Goal: Task Accomplishment & Management: Use online tool/utility

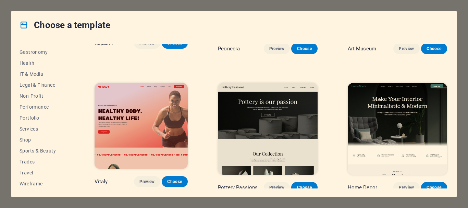
scroll to position [141, 0]
click at [38, 184] on span "Wireframe" at bounding box center [42, 182] width 45 height 5
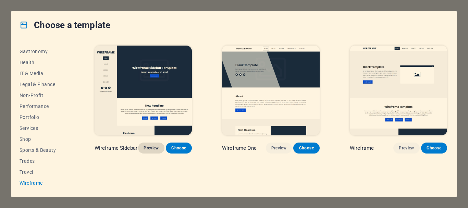
click at [154, 148] on span "Preview" at bounding box center [151, 147] width 15 height 5
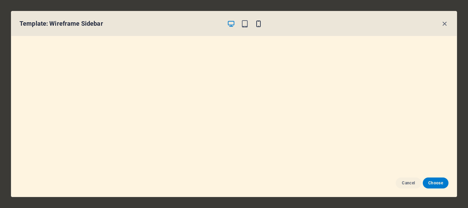
click at [259, 24] on icon "button" at bounding box center [259, 24] width 8 height 8
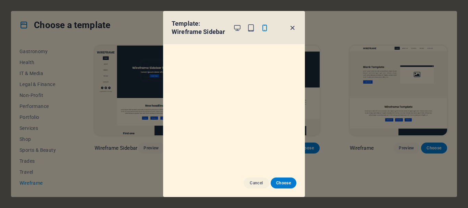
click at [293, 28] on icon "button" at bounding box center [292, 28] width 8 height 8
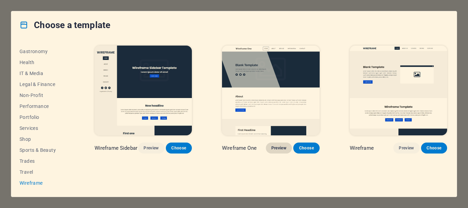
click at [276, 145] on span "Preview" at bounding box center [278, 147] width 15 height 5
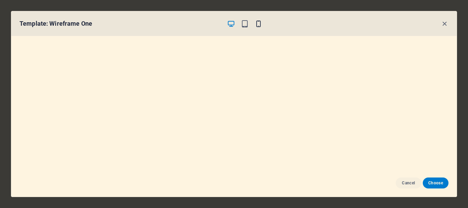
click at [259, 24] on icon "button" at bounding box center [259, 24] width 8 height 8
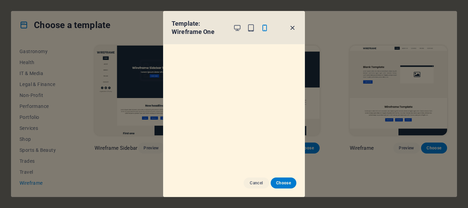
click at [293, 27] on icon "button" at bounding box center [292, 28] width 8 height 8
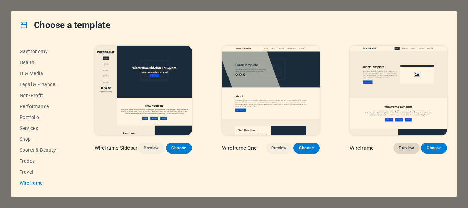
click at [407, 149] on span "Preview" at bounding box center [406, 147] width 15 height 5
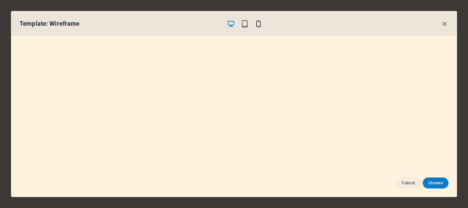
click at [258, 23] on icon "button" at bounding box center [259, 24] width 8 height 8
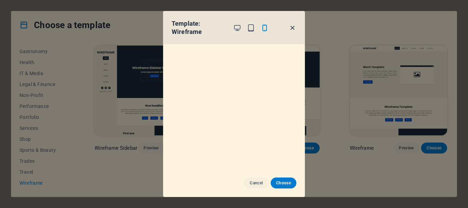
click at [292, 28] on icon "button" at bounding box center [292, 28] width 8 height 8
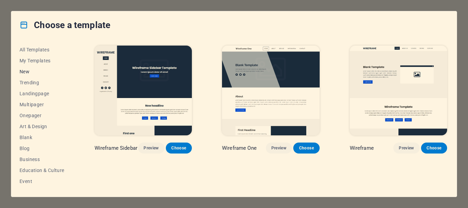
click at [40, 70] on span "New" at bounding box center [42, 71] width 45 height 5
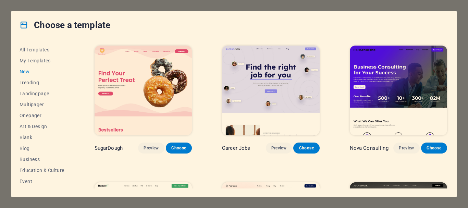
scroll to position [34, 0]
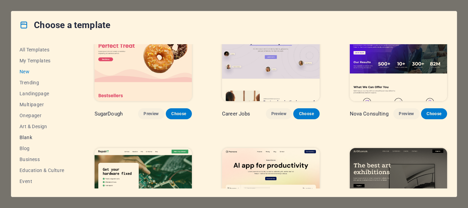
click at [28, 135] on span "Blank" at bounding box center [42, 137] width 45 height 5
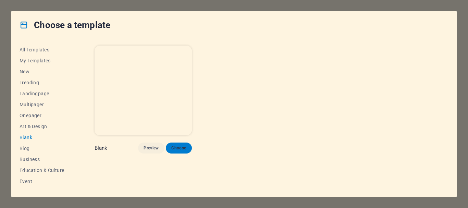
click at [181, 149] on span "Choose" at bounding box center [178, 147] width 15 height 5
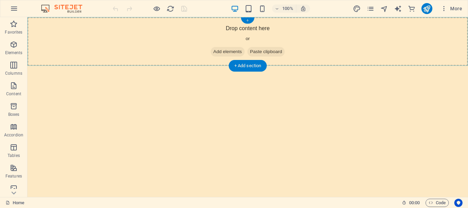
click at [246, 21] on div "+" at bounding box center [247, 20] width 13 height 6
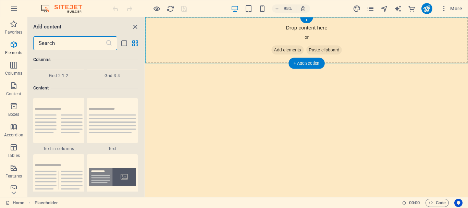
scroll to position [1199, 0]
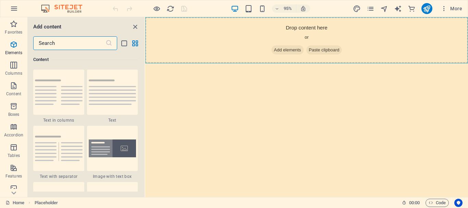
click at [80, 46] on input "text" at bounding box center [69, 43] width 72 height 14
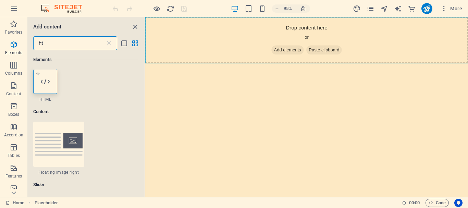
scroll to position [0, 0]
type input "ht"
click at [43, 78] on icon at bounding box center [45, 81] width 9 height 9
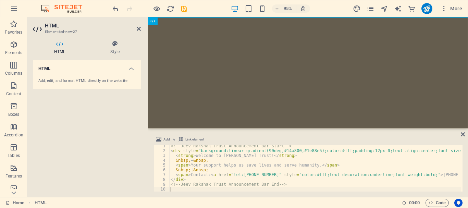
scroll to position [1, 0]
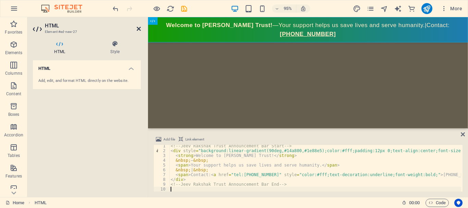
click at [137, 28] on icon at bounding box center [139, 28] width 4 height 5
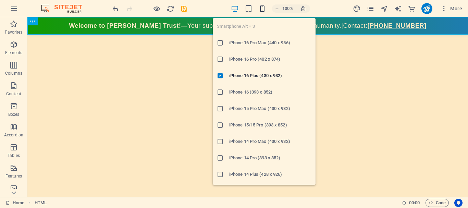
click at [262, 9] on icon "button" at bounding box center [262, 9] width 8 height 8
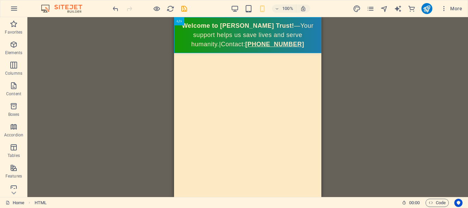
click at [367, 60] on div "Placeholder HTML" at bounding box center [247, 107] width 441 height 180
click at [204, 21] on icon at bounding box center [203, 21] width 4 height 7
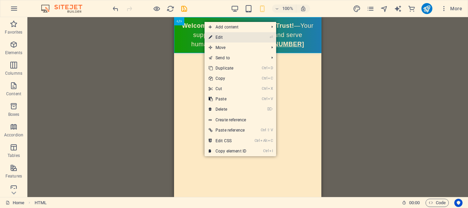
click at [217, 39] on link "⏎ Edit" at bounding box center [228, 37] width 46 height 10
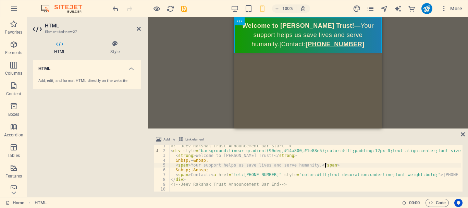
click at [329, 166] on div "<!-- Jeev Rakshak Trust Announcement Bar Start --> < div style = "background:li…" at bounding box center [411, 171] width 485 height 55
type textarea "<!-- Jeev Rakshak Trust Announcement Bar End -->"
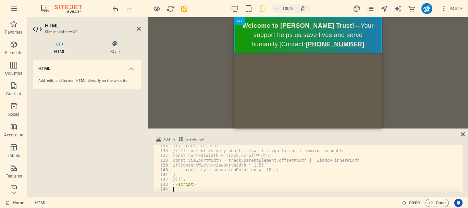
scroll to position [644, 0]
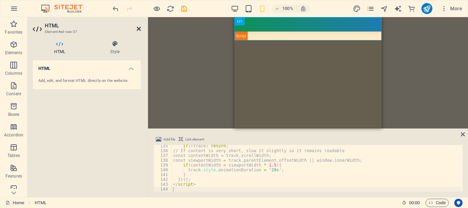
click at [139, 28] on icon at bounding box center [139, 28] width 4 height 5
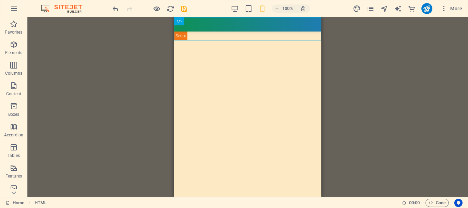
click at [160, 48] on div "Placeholder HTML" at bounding box center [247, 107] width 441 height 180
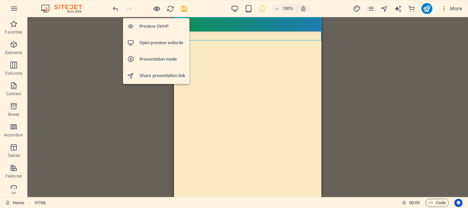
click at [156, 7] on icon "button" at bounding box center [157, 9] width 8 height 8
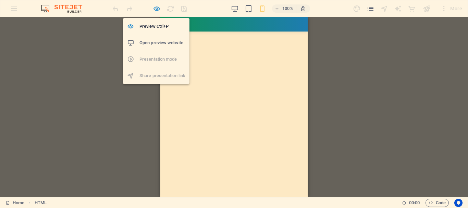
click at [157, 9] on icon "button" at bounding box center [157, 9] width 8 height 8
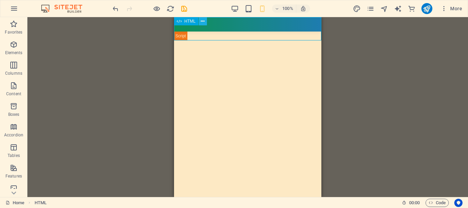
click at [203, 21] on icon at bounding box center [203, 21] width 4 height 7
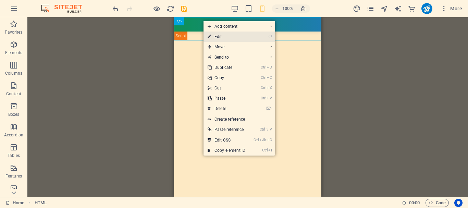
click at [219, 37] on link "⏎ Edit" at bounding box center [227, 37] width 46 height 10
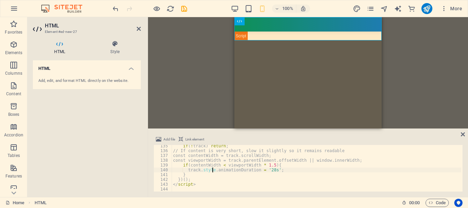
click at [211, 168] on div "if ( ! track ) return ; // If content is very short, slow it slightly so it rem…" at bounding box center [317, 172] width 290 height 56
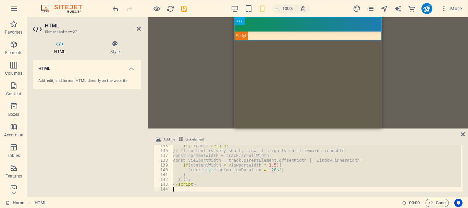
type textarea "</style>"
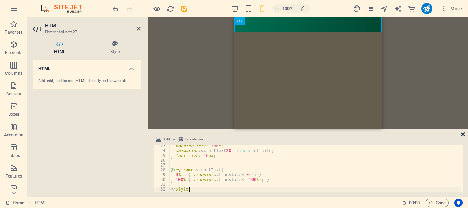
click at [463, 133] on icon at bounding box center [463, 134] width 4 height 5
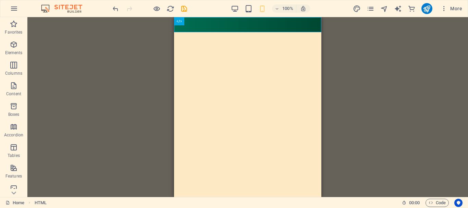
click at [241, 32] on html "Skip to main content 🙏 जीव रक्षक ट्रस्ट में आपका स्वागत है — मानवता की सेवा, कर…" at bounding box center [247, 24] width 147 height 15
click at [256, 32] on div "+ Add section" at bounding box center [248, 32] width 38 height 12
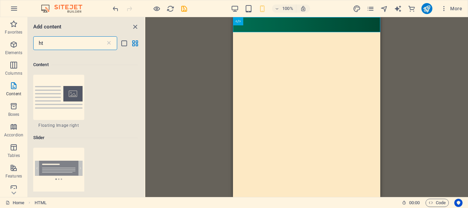
scroll to position [52, 0]
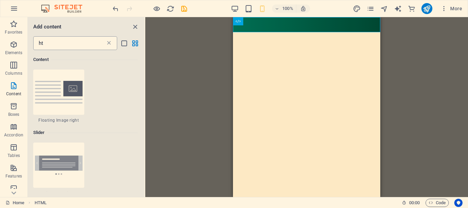
click at [108, 44] on icon at bounding box center [109, 43] width 7 height 7
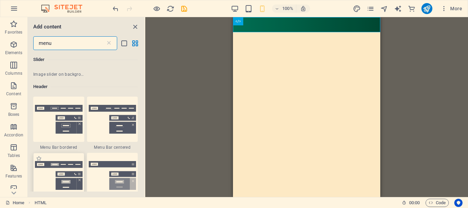
scroll to position [206, 0]
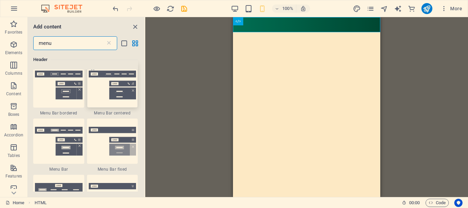
type input "menu"
click at [127, 94] on img at bounding box center [113, 85] width 48 height 29
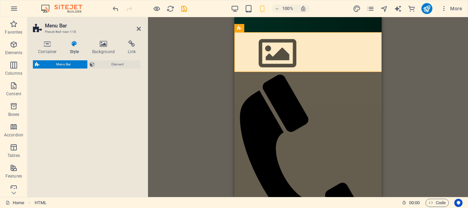
select select "rem"
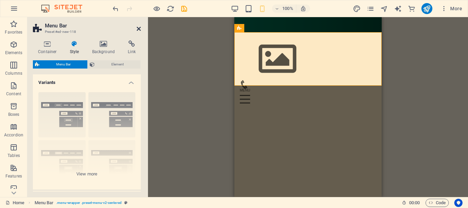
click at [139, 27] on icon at bounding box center [139, 28] width 4 height 5
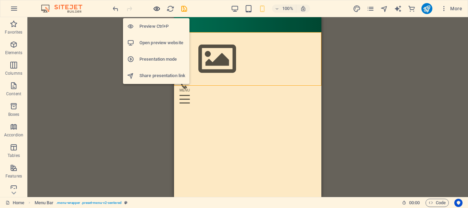
click at [158, 10] on icon "button" at bounding box center [157, 9] width 8 height 8
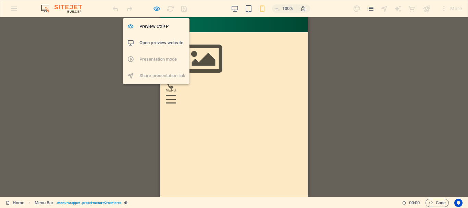
click at [156, 9] on icon "button" at bounding box center [157, 9] width 8 height 8
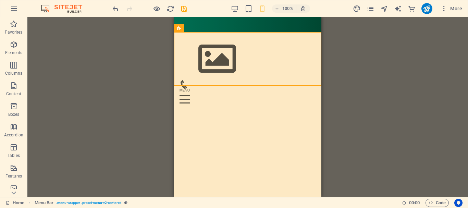
click at [397, 66] on div "Drag here to replace the existing content. Press “Ctrl” if you want to create a…" at bounding box center [247, 107] width 441 height 180
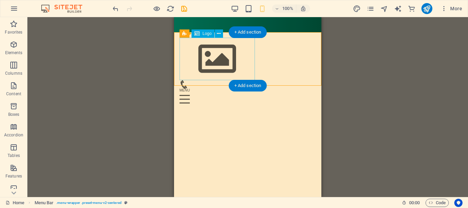
click at [224, 64] on div at bounding box center [248, 59] width 136 height 42
drag, startPoint x: 224, startPoint y: 64, endPoint x: 358, endPoint y: 82, distance: 135.1
click at [224, 64] on div at bounding box center [248, 59] width 136 height 42
select select "px"
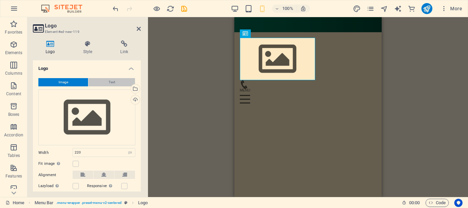
click at [116, 84] on button "Text" at bounding box center [111, 82] width 47 height 8
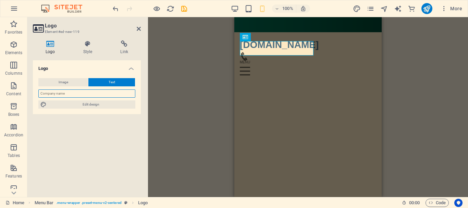
click at [62, 95] on input "text" at bounding box center [86, 93] width 97 height 8
click at [175, 30] on div "Placeholder HTML Menu Bar Menu Bar Logo Container HTML" at bounding box center [308, 107] width 320 height 180
click at [138, 26] on icon at bounding box center [139, 28] width 4 height 5
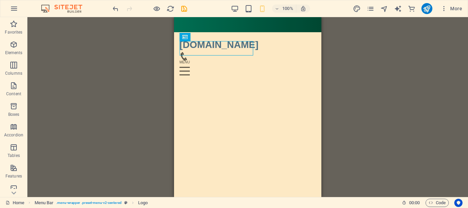
click at [157, 41] on div "Placeholder HTML Menu Bar Menu Bar Logo Container HTML" at bounding box center [247, 107] width 441 height 180
click at [120, 71] on div "Placeholder HTML Menu Bar Menu Bar Logo Container HTML" at bounding box center [247, 107] width 441 height 180
click at [348, 48] on div "Placeholder HTML Menu Bar Logo Container HTML Icon" at bounding box center [247, 107] width 441 height 180
click at [349, 48] on div "Placeholder HTML Menu Bar Logo Container HTML Icon" at bounding box center [247, 107] width 441 height 180
click at [384, 61] on div "Placeholder HTML Menu Bar Logo Container HTML Icon" at bounding box center [247, 107] width 441 height 180
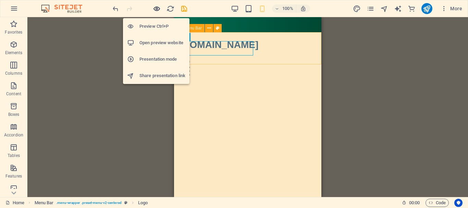
click at [157, 9] on icon "button" at bounding box center [157, 9] width 8 height 8
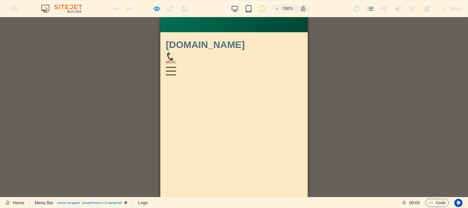
click at [380, 58] on div "Placeholder HTML Menu Bar Logo Container HTML Icon" at bounding box center [234, 107] width 468 height 180
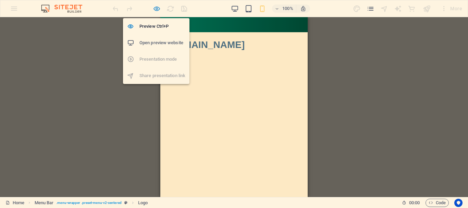
click at [158, 8] on icon "button" at bounding box center [157, 9] width 8 height 8
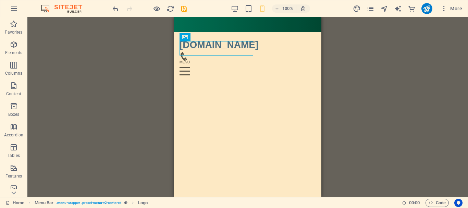
click at [388, 60] on div "Placeholder HTML Menu Bar Logo Container HTML Container Icon" at bounding box center [247, 107] width 441 height 180
click at [359, 7] on icon "design" at bounding box center [357, 9] width 8 height 8
select select "px"
select select "400"
select select "px"
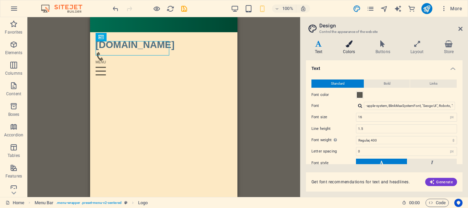
click at [351, 48] on h4 "Colors" at bounding box center [350, 47] width 33 height 14
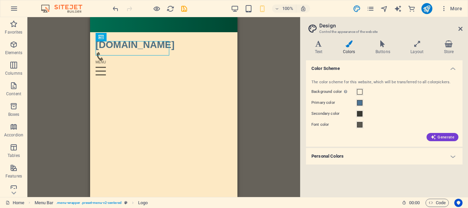
click at [453, 156] on h4 "Personal Colors" at bounding box center [384, 156] width 157 height 16
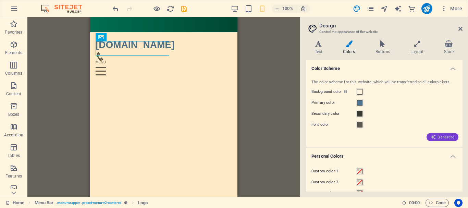
click at [450, 137] on span "Generate" at bounding box center [443, 136] width 24 height 5
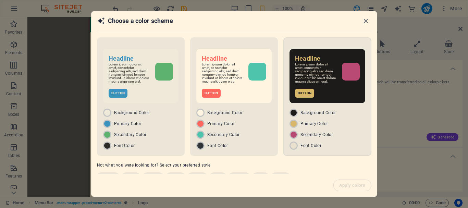
scroll to position [19, 0]
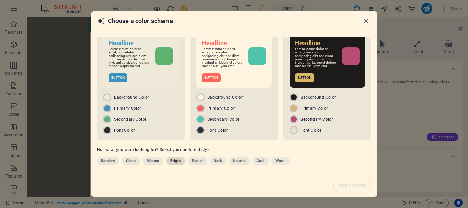
click at [175, 160] on span "Bright" at bounding box center [175, 161] width 11 height 8
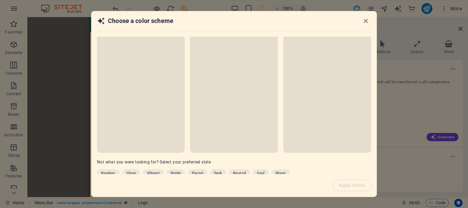
scroll to position [0, 0]
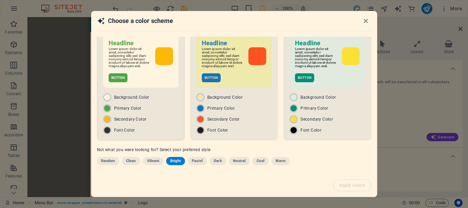
click at [155, 128] on div "Font Color" at bounding box center [140, 130] width 75 height 8
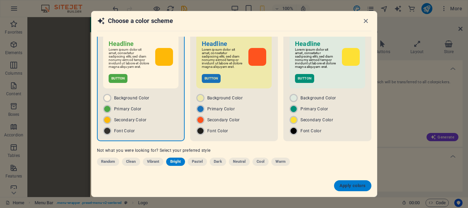
click at [356, 184] on span "Apply colors" at bounding box center [353, 185] width 26 height 5
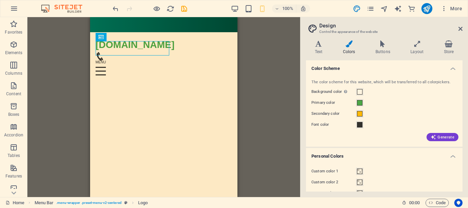
click at [178, 13] on div at bounding box center [149, 8] width 77 height 11
click at [187, 9] on icon "save" at bounding box center [184, 9] width 8 height 8
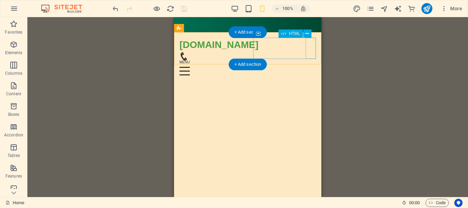
click at [314, 61] on div "Menu" at bounding box center [248, 71] width 136 height 21
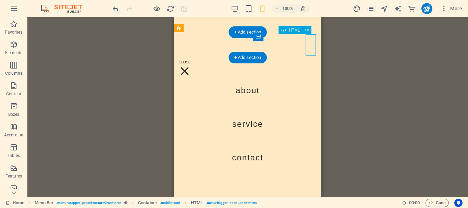
click at [190, 61] on div "Menu" at bounding box center [185, 71] width 10 height 21
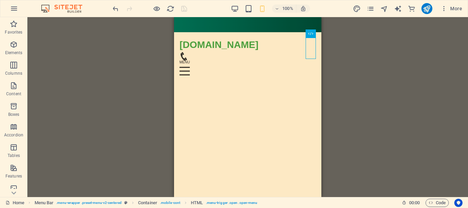
click at [401, 57] on div "Placeholder HTML Menu Bar Logo Container HTML Container Icon Menu Bar HTML Cont…" at bounding box center [247, 107] width 441 height 180
click at [389, 75] on div "Placeholder HTML Menu Bar Logo Container HTML Container Icon Menu Bar HTML Cont…" at bounding box center [247, 107] width 441 height 180
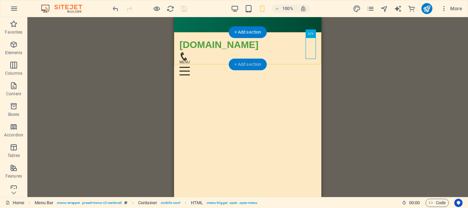
click at [250, 65] on div "+ Add section" at bounding box center [248, 65] width 38 height 12
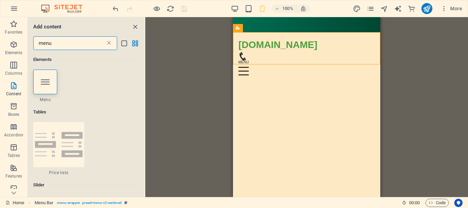
click at [110, 45] on icon at bounding box center [109, 43] width 7 height 7
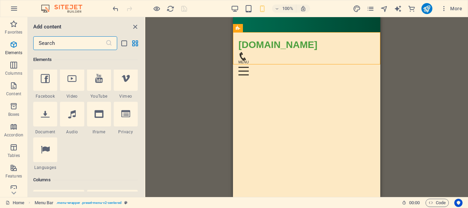
scroll to position [240, 0]
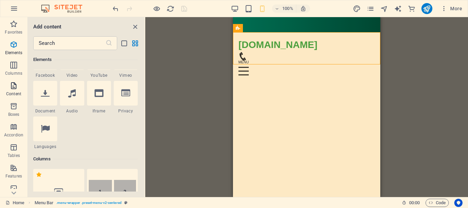
click at [17, 93] on p "Content" at bounding box center [13, 93] width 15 height 5
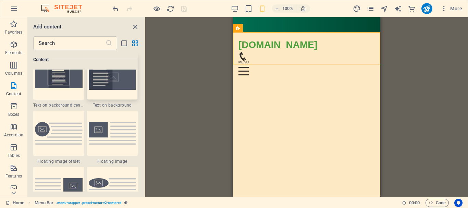
scroll to position [1473, 0]
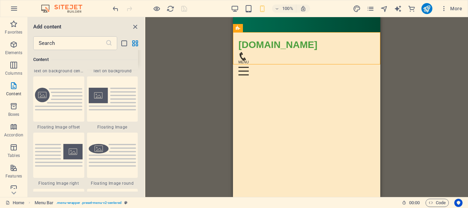
click at [120, 156] on img at bounding box center [113, 155] width 48 height 22
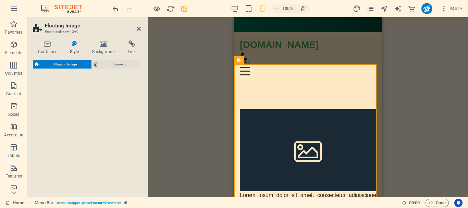
select select "%"
select select "rem"
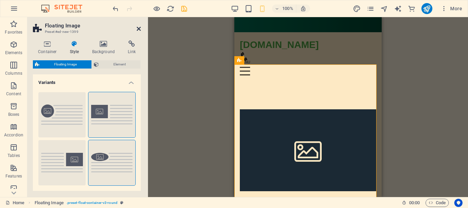
click at [139, 26] on icon at bounding box center [139, 28] width 4 height 5
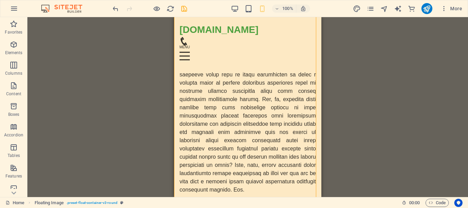
scroll to position [226, 0]
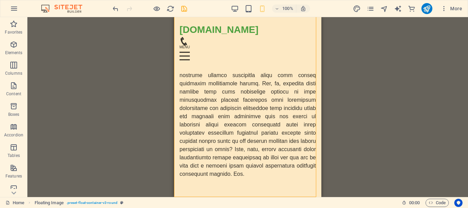
drag, startPoint x: 319, startPoint y: 65, endPoint x: 502, endPoint y: 191, distance: 222.5
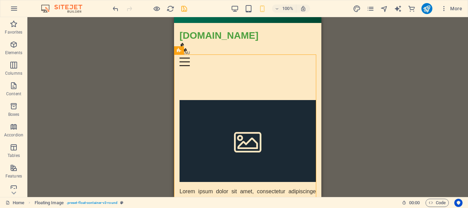
scroll to position [0, 0]
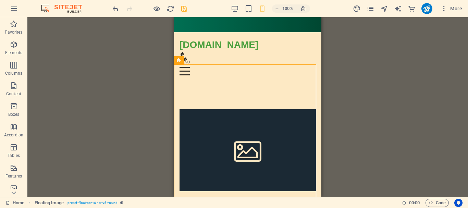
click at [331, 76] on div "Drag here to replace the existing content. Press “Ctrl” if you want to create a…" at bounding box center [247, 107] width 441 height 180
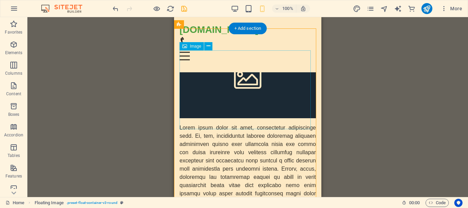
scroll to position [103, 0]
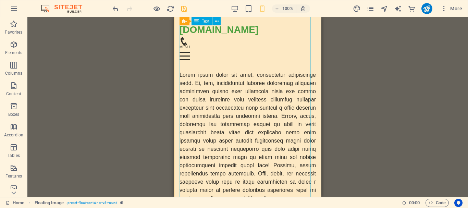
click at [242, 141] on div at bounding box center [248, 143] width 136 height 318
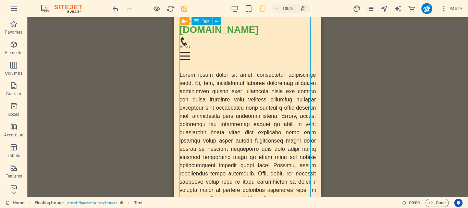
click at [242, 141] on div at bounding box center [248, 143] width 136 height 318
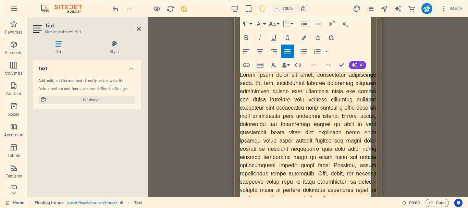
click at [334, 175] on p at bounding box center [308, 143] width 136 height 318
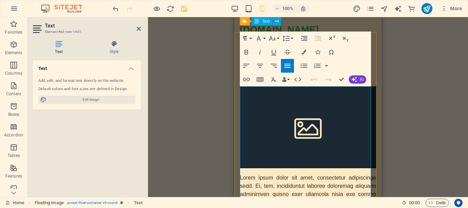
scroll to position [802, 2]
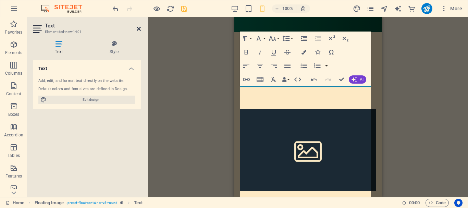
click at [140, 27] on icon at bounding box center [139, 28] width 4 height 5
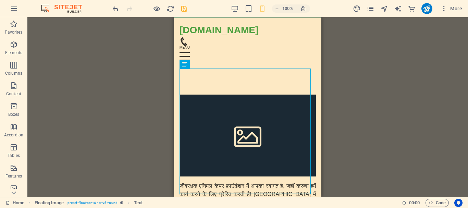
scroll to position [0, 0]
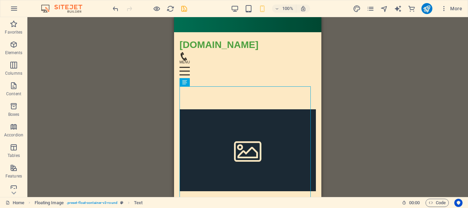
drag, startPoint x: 319, startPoint y: 130, endPoint x: 499, endPoint y: 110, distance: 181.3
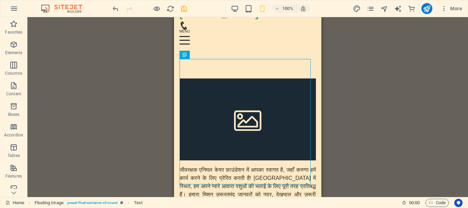
scroll to position [37, 0]
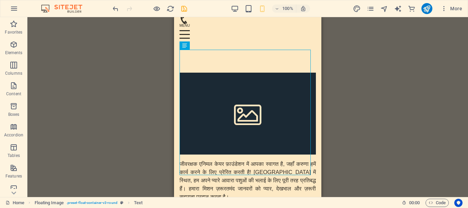
click at [323, 186] on div "Drag here to replace the existing content. Press “Ctrl” if you want to create a…" at bounding box center [247, 107] width 441 height 180
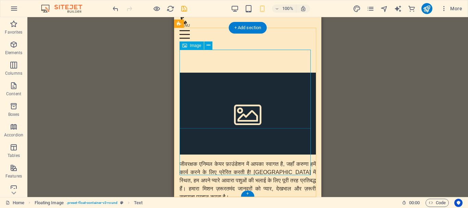
click at [255, 89] on figure at bounding box center [248, 114] width 136 height 82
select select "%"
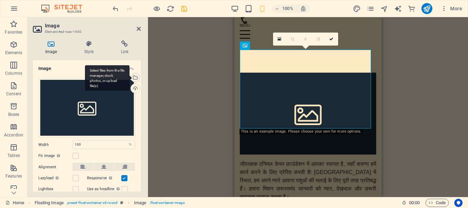
click at [130, 77] on div "Select files from the file manager, stock photos, or upload file(s)" at bounding box center [107, 78] width 45 height 26
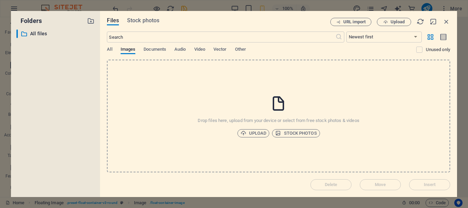
click at [153, 15] on div "Files Stock photos URL import Upload ​ Newest first Oldest first Name (A-Z) Nam…" at bounding box center [278, 104] width 357 height 186
click at [155, 17] on div "Files Stock photos URL import Upload ​ Newest first Oldest first Name (A-Z) Nam…" at bounding box center [278, 104] width 357 height 186
click at [155, 19] on span "Stock photos" at bounding box center [143, 20] width 32 height 8
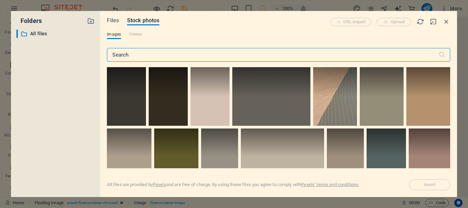
click at [125, 57] on input "text" at bounding box center [272, 55] width 331 height 14
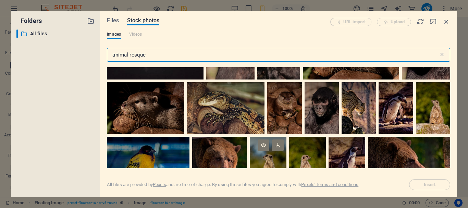
scroll to position [891, 0]
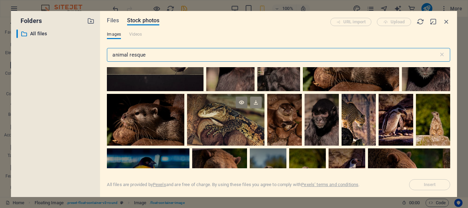
type input "animal resque"
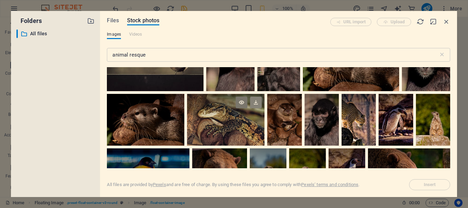
click at [262, 99] on icon at bounding box center [256, 103] width 12 height 12
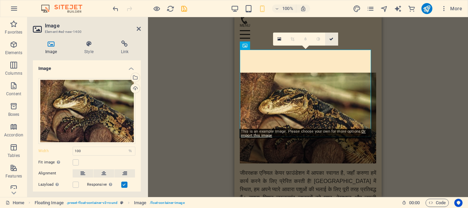
click at [331, 38] on icon at bounding box center [331, 39] width 4 height 4
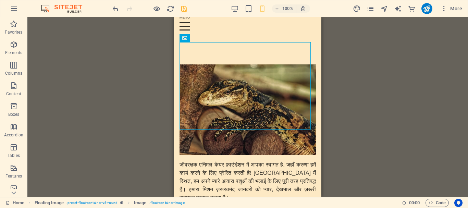
scroll to position [45, 0]
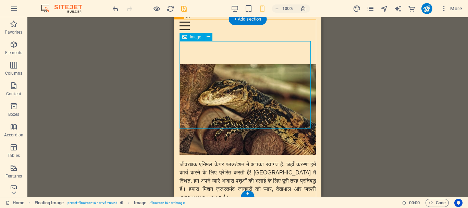
click at [261, 107] on figure at bounding box center [248, 109] width 136 height 91
select select "%"
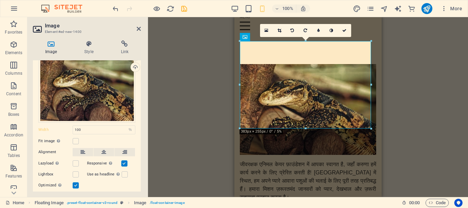
scroll to position [40, 0]
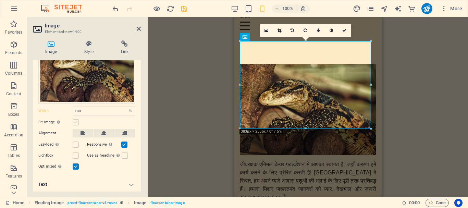
click at [76, 121] on label at bounding box center [76, 122] width 6 height 6
click at [0, 0] on input "Fit image Automatically fit image to a fixed width and height" at bounding box center [0, 0] width 0 height 0
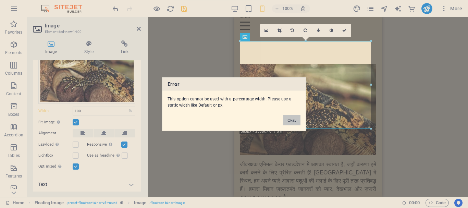
click at [290, 120] on button "Okay" at bounding box center [291, 120] width 17 height 10
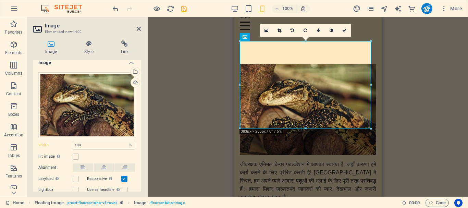
scroll to position [0, 0]
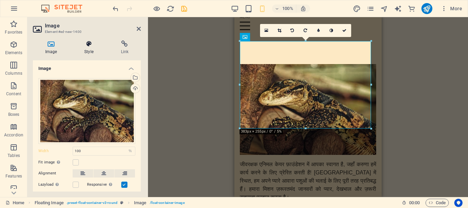
click at [89, 53] on h4 "Style" at bounding box center [90, 47] width 36 height 14
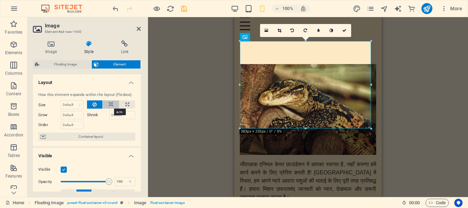
click at [113, 106] on button at bounding box center [111, 104] width 16 height 8
click at [95, 105] on icon at bounding box center [95, 104] width 4 height 8
click at [77, 115] on input "Grow" at bounding box center [72, 115] width 23 height 8
type input "1"
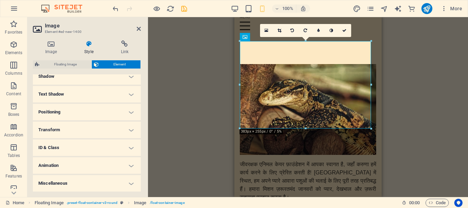
scroll to position [138, 0]
click at [131, 95] on h4 "Border" at bounding box center [87, 93] width 108 height 16
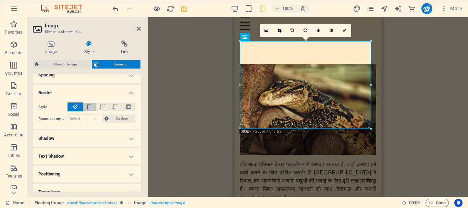
click at [88, 107] on span at bounding box center [89, 107] width 5 height 5
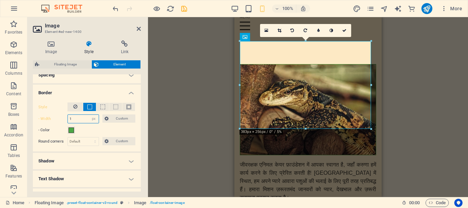
click at [71, 120] on input "1" at bounding box center [83, 119] width 31 height 8
click at [78, 120] on input "1" at bounding box center [83, 119] width 31 height 8
type input "3"
click at [140, 30] on icon at bounding box center [139, 28] width 4 height 5
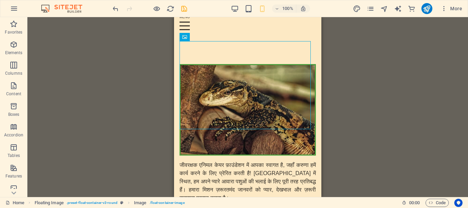
click at [55, 61] on div "Drag here to replace the existing content. Press “Ctrl” if you want to create a…" at bounding box center [247, 107] width 441 height 180
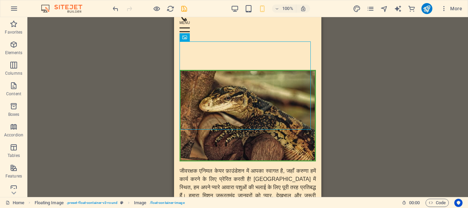
scroll to position [46, 0]
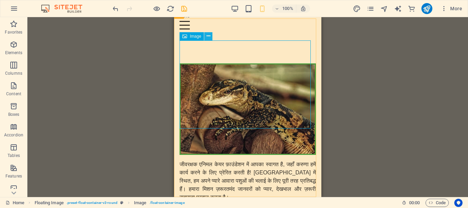
click at [210, 34] on button at bounding box center [208, 36] width 8 height 8
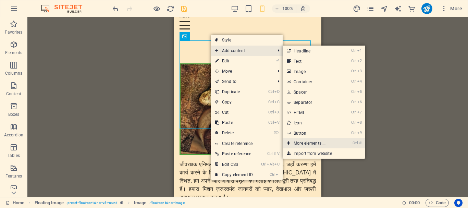
click at [334, 143] on link "Ctrl ⏎ More elements ..." at bounding box center [311, 143] width 57 height 10
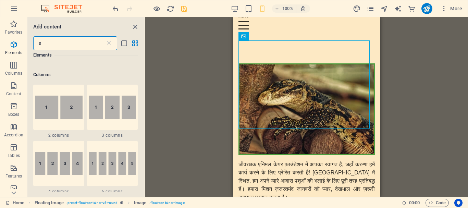
scroll to position [0, 0]
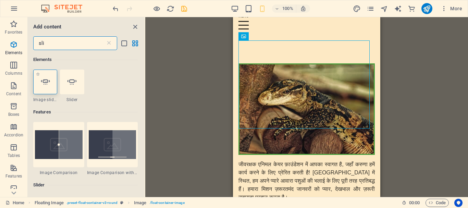
type input "sli"
click at [45, 83] on icon at bounding box center [45, 81] width 9 height 9
select select "ms"
select select "s"
select select "progressive"
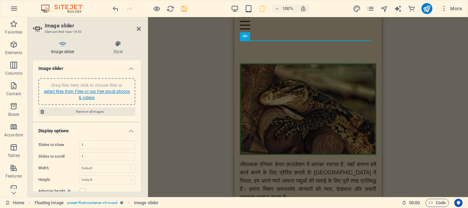
click at [111, 91] on link "select files from Files or our free stock photos & videos" at bounding box center [87, 94] width 86 height 11
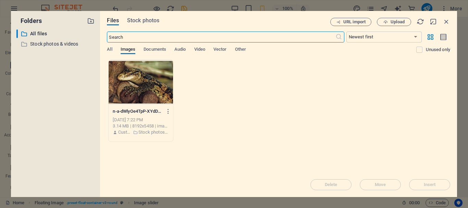
click at [134, 91] on div at bounding box center [141, 82] width 64 height 45
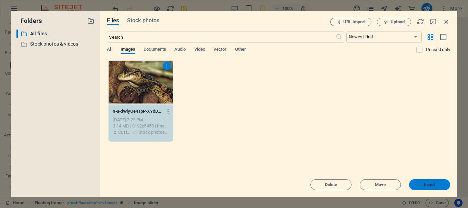
click at [437, 184] on span "Insert" at bounding box center [430, 185] width 36 height 4
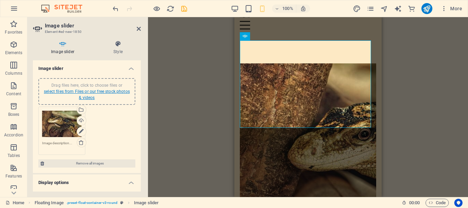
click at [113, 92] on link "select files from Files or our free stock photos & videos" at bounding box center [87, 94] width 86 height 11
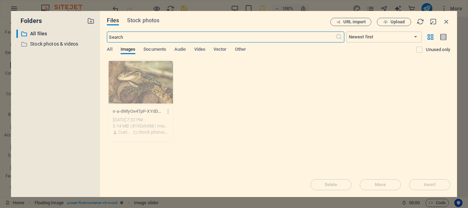
click at [150, 17] on div "Files Stock photos URL import Upload ​ Newest first Oldest first Name (A-Z) Nam…" at bounding box center [278, 104] width 357 height 186
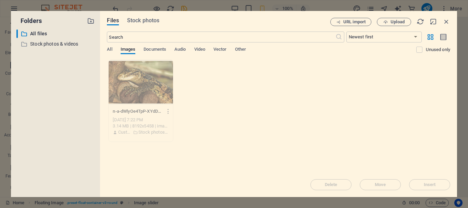
click at [150, 17] on div "Files Stock photos URL import Upload ​ Newest first Oldest first Name (A-Z) Nam…" at bounding box center [278, 104] width 357 height 186
click at [153, 22] on span "Stock photos" at bounding box center [143, 20] width 32 height 8
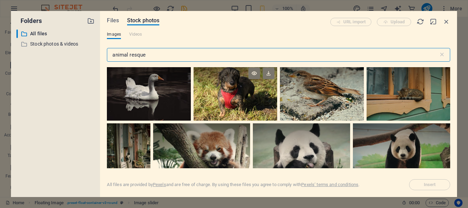
scroll to position [445, 0]
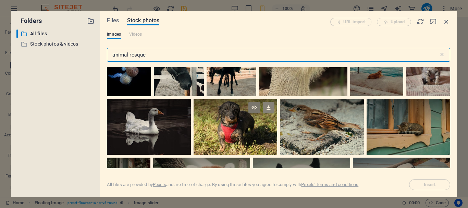
click at [270, 104] on icon at bounding box center [269, 108] width 12 height 12
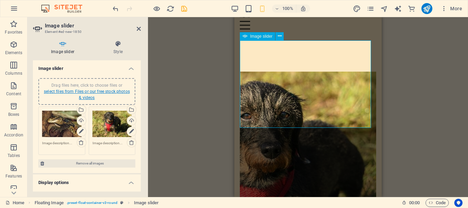
click at [113, 91] on link "select files from Files or our free stock photos & videos" at bounding box center [87, 94] width 86 height 11
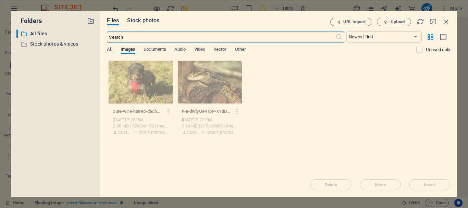
click at [150, 21] on span "Stock photos" at bounding box center [143, 20] width 32 height 8
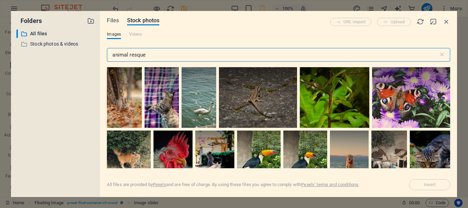
click at [130, 56] on input "animal resque" at bounding box center [272, 55] width 331 height 14
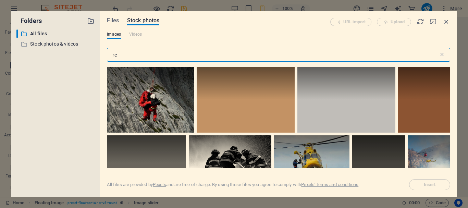
type input "r"
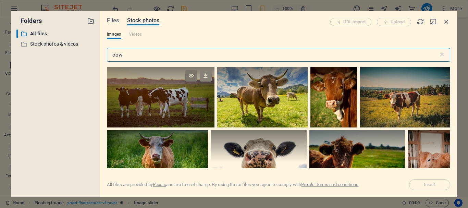
type input "cow"
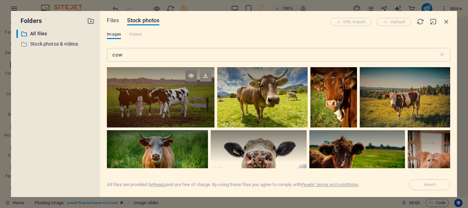
click at [206, 73] on icon at bounding box center [206, 76] width 12 height 12
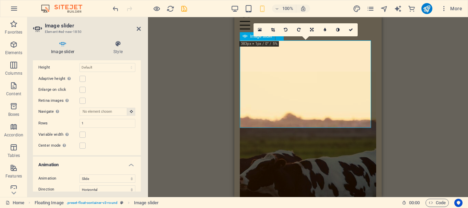
scroll to position [206, 0]
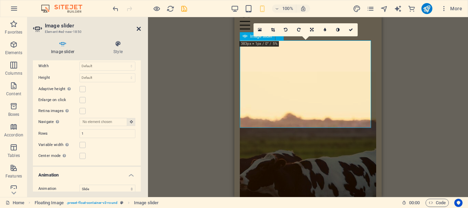
click at [140, 28] on icon at bounding box center [139, 28] width 4 height 5
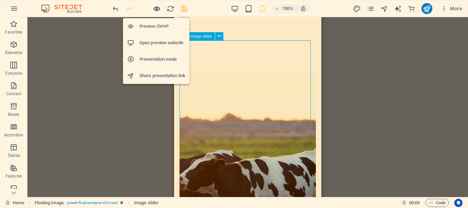
click at [156, 8] on icon "button" at bounding box center [157, 9] width 8 height 8
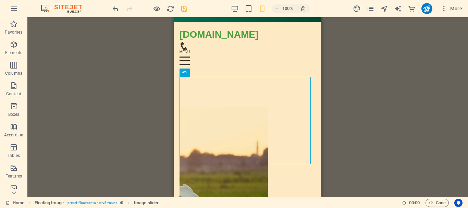
scroll to position [11, 0]
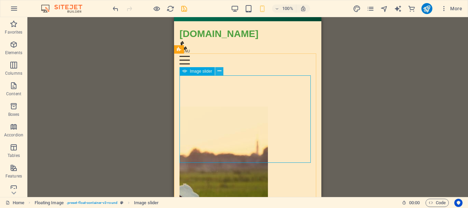
click at [219, 71] on icon at bounding box center [220, 70] width 4 height 7
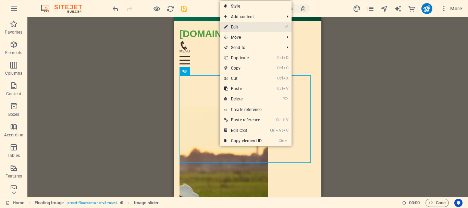
click at [247, 26] on link "⏎ Edit" at bounding box center [243, 27] width 46 height 10
click at [186, 26] on div "jeevrakshak.live Menu Home About Service Contact" at bounding box center [247, 48] width 147 height 55
select select "rem"
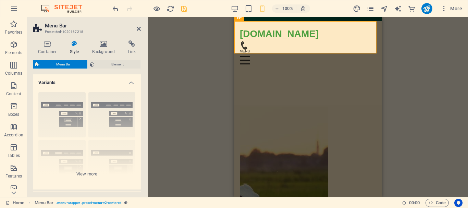
click at [200, 100] on div "Placeholder HTML Menu Bar Logo Container HTML Icon Menu Bar HTML Container Logo…" at bounding box center [308, 107] width 320 height 180
click at [138, 29] on icon at bounding box center [139, 28] width 4 height 5
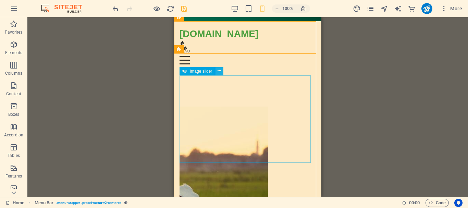
click at [218, 72] on icon at bounding box center [220, 70] width 4 height 7
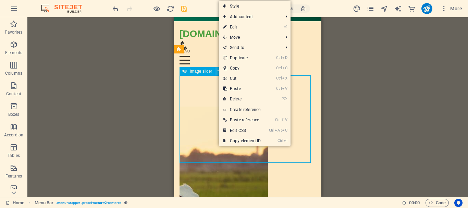
click at [218, 72] on icon at bounding box center [220, 70] width 4 height 7
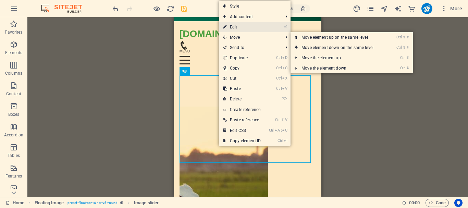
click at [248, 28] on link "⏎ Edit" at bounding box center [242, 27] width 46 height 10
click at [188, 28] on div "jeevrakshak.live Menu Home About Service Contact" at bounding box center [247, 48] width 147 height 55
select select "rem"
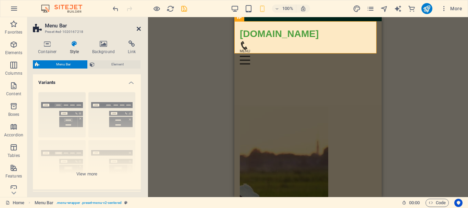
click at [137, 27] on icon at bounding box center [139, 28] width 4 height 5
click at [148, 27] on div "Placeholder HTML Menu Bar Logo Container HTML Icon Menu Bar HTML Container Logo…" at bounding box center [308, 107] width 320 height 180
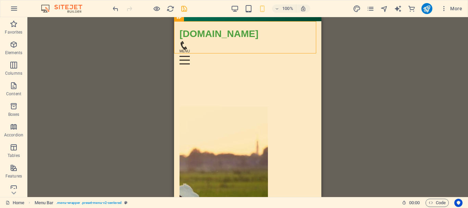
click at [118, 136] on div "Placeholder HTML Menu Bar Logo Container HTML Icon Menu Bar HTML Container Logo…" at bounding box center [247, 107] width 441 height 180
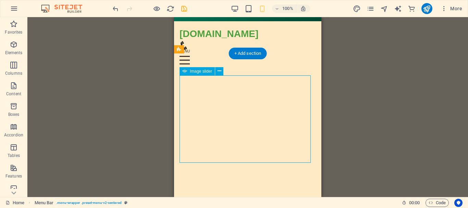
select select "ms"
select select "s"
select select "progressive"
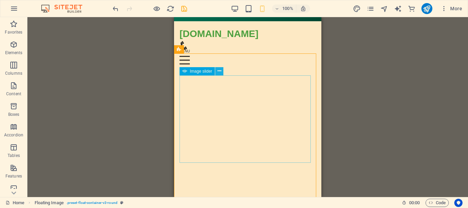
click at [221, 72] on icon at bounding box center [220, 70] width 4 height 7
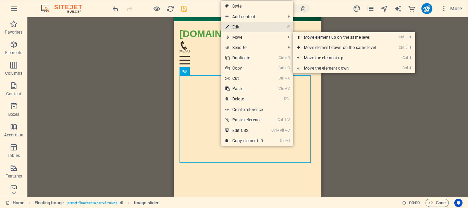
click at [245, 27] on link "⏎ Edit" at bounding box center [244, 27] width 46 height 10
click at [185, 27] on div "jeevrakshak.live Menu Home About Service Contact" at bounding box center [247, 48] width 147 height 55
select select "rem"
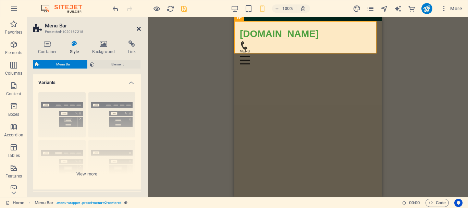
click at [139, 29] on icon at bounding box center [139, 28] width 4 height 5
click at [148, 29] on div "Placeholder HTML Menu Bar Logo Container HTML Icon Menu Bar HTML Container Logo…" at bounding box center [308, 107] width 320 height 180
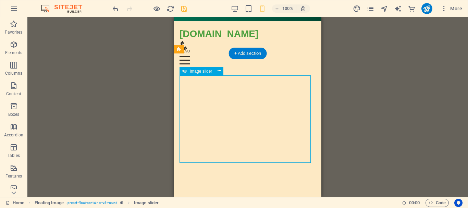
select select "ms"
select select "s"
select select "progressive"
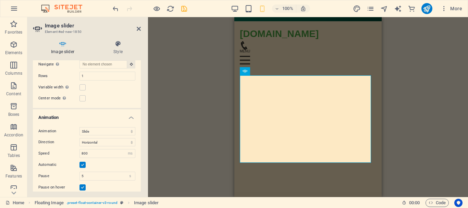
scroll to position [274, 0]
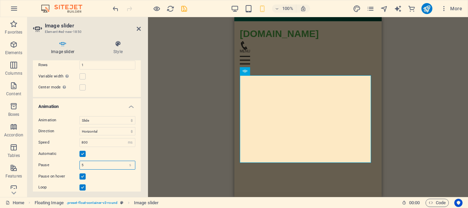
click at [85, 165] on input "5" at bounding box center [107, 165] width 55 height 8
type input "2"
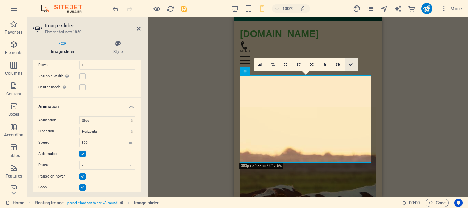
click at [351, 65] on icon at bounding box center [351, 65] width 4 height 4
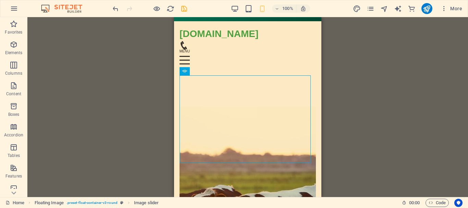
click at [351, 65] on div "Drag and drop a file to add it Placeholder HTML Menu Bar Logo Container HTML Ic…" at bounding box center [247, 107] width 441 height 180
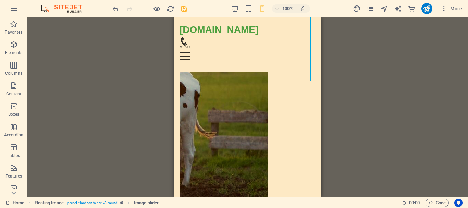
scroll to position [102, 0]
click at [327, 162] on div "Drag and drop a file to add it Placeholder HTML Menu Bar Logo Container HTML Ic…" at bounding box center [247, 107] width 441 height 180
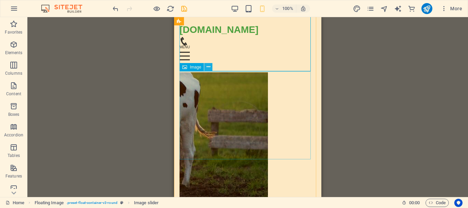
click at [209, 65] on icon at bounding box center [209, 66] width 4 height 7
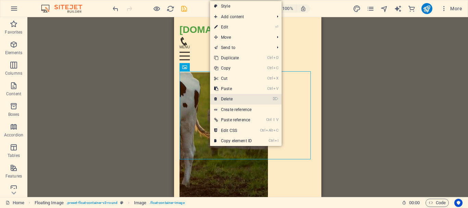
click at [234, 98] on link "⌦ Delete" at bounding box center [233, 99] width 46 height 10
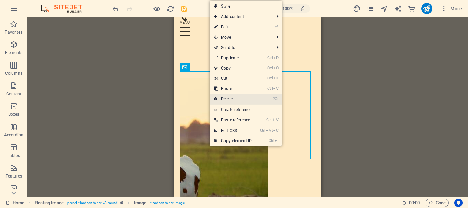
select select "ms"
select select "s"
select select "progressive"
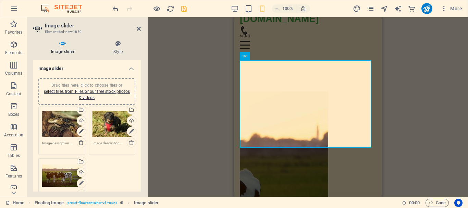
scroll to position [13, 0]
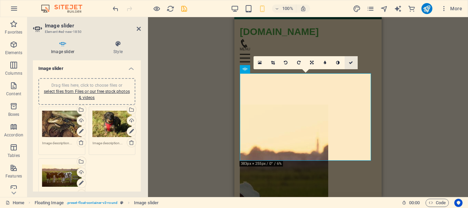
click at [353, 62] on icon at bounding box center [351, 63] width 4 height 4
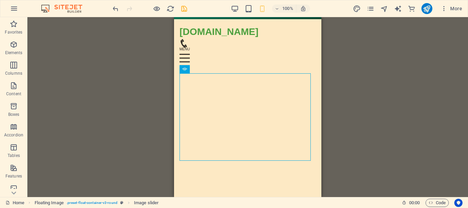
scroll to position [0, 0]
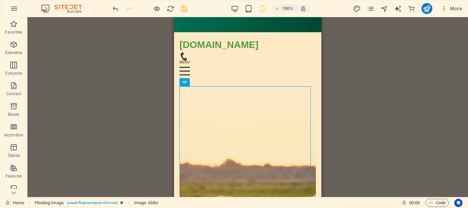
click at [376, 90] on div "Drag and drop a file to add it Placeholder HTML Menu Bar Logo Container HTML Ic…" at bounding box center [247, 107] width 441 height 180
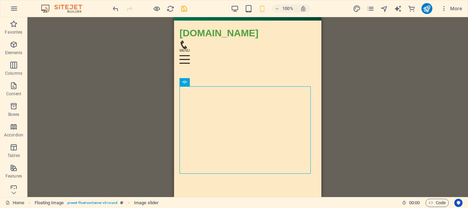
scroll to position [40, 0]
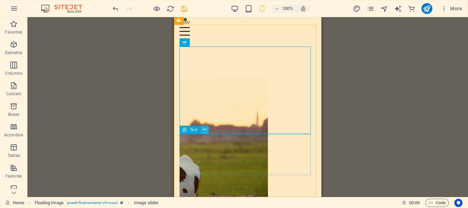
click at [205, 130] on icon at bounding box center [205, 129] width 4 height 7
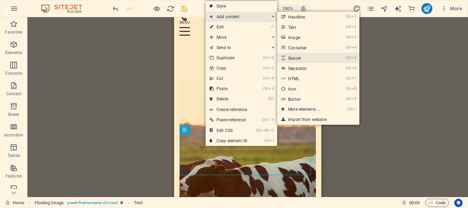
click at [333, 59] on link "Ctrl 5 Spacer" at bounding box center [305, 58] width 57 height 10
select select "px"
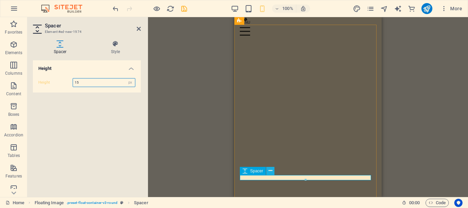
type input "15"
click at [270, 169] on icon at bounding box center [271, 170] width 4 height 7
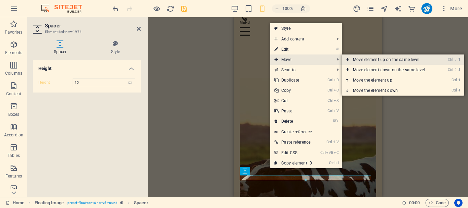
click at [363, 62] on link "Ctrl ⇧ ⬆ Move element up on the same level" at bounding box center [390, 59] width 97 height 10
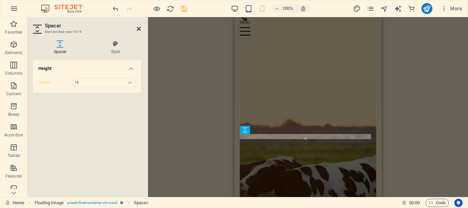
click at [138, 28] on icon at bounding box center [139, 28] width 4 height 5
click at [148, 28] on div "Placeholder HTML Menu Bar Logo Container HTML Icon Menu Bar HTML Container Logo…" at bounding box center [308, 107] width 320 height 180
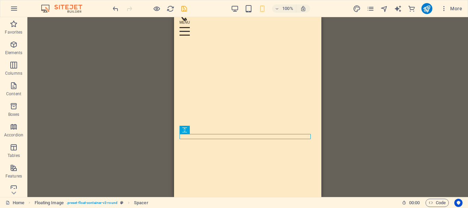
click at [119, 58] on div "Placeholder HTML Menu Bar Logo Container HTML Icon Menu Bar HTML Container Logo…" at bounding box center [247, 107] width 441 height 180
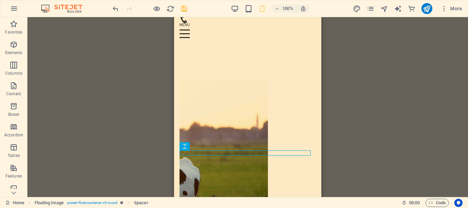
scroll to position [45, 0]
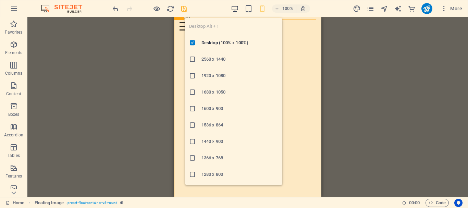
click at [233, 9] on icon "button" at bounding box center [235, 9] width 8 height 8
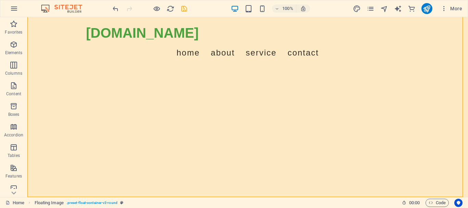
scroll to position [171, 0]
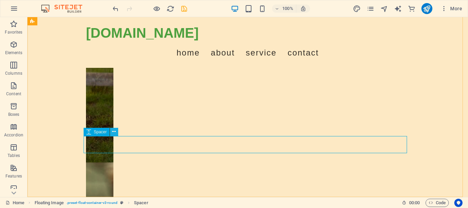
drag, startPoint x: 93, startPoint y: 133, endPoint x: 112, endPoint y: 132, distance: 19.6
click at [112, 132] on div "Spacer" at bounding box center [103, 132] width 39 height 9
click at [116, 131] on button at bounding box center [114, 132] width 8 height 8
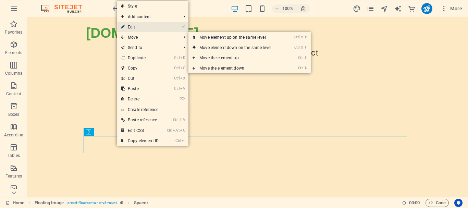
click at [150, 27] on link "⏎ Edit" at bounding box center [140, 27] width 46 height 10
click at [29, 27] on div "jeevrakshak.live Menu Home About Service Contact" at bounding box center [247, 42] width 441 height 51
select select "rem"
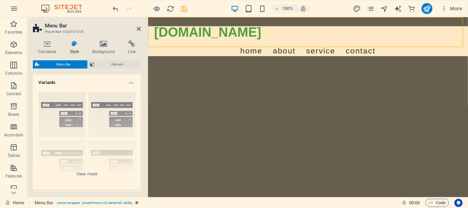
scroll to position [159, 0]
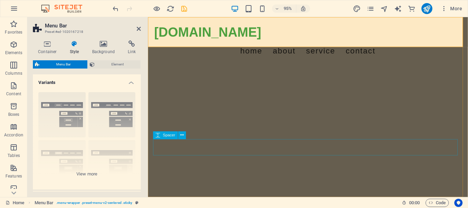
click at [175, 135] on span "Spacer" at bounding box center [169, 136] width 12 height 4
select select "px"
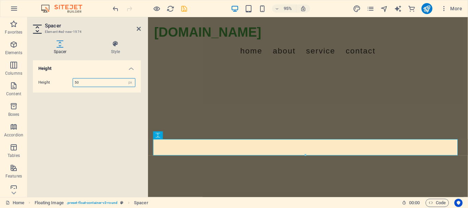
click at [79, 81] on input "50" at bounding box center [104, 82] width 62 height 8
type input "5"
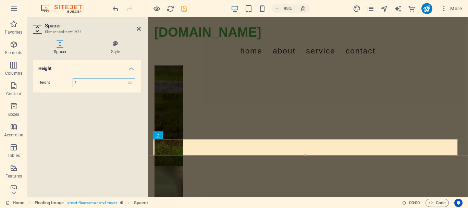
type input "15"
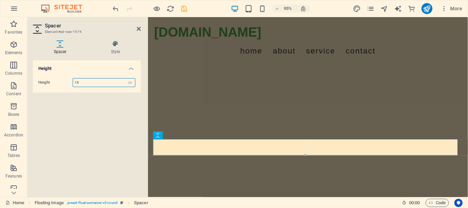
scroll to position [147, 0]
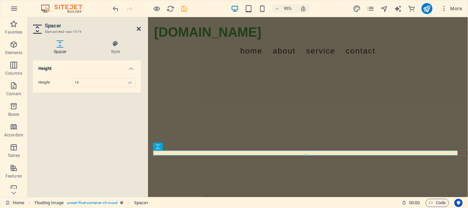
click at [138, 30] on icon at bounding box center [139, 28] width 4 height 5
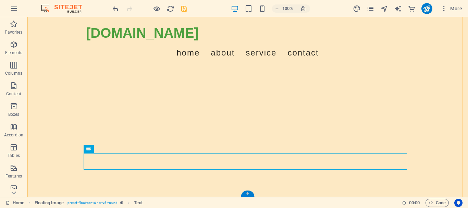
click at [248, 195] on div "+" at bounding box center [247, 194] width 13 height 6
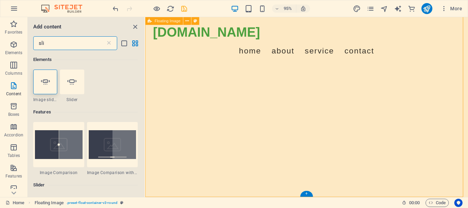
scroll to position [149, 0]
click at [13, 69] on icon "button" at bounding box center [14, 65] width 8 height 8
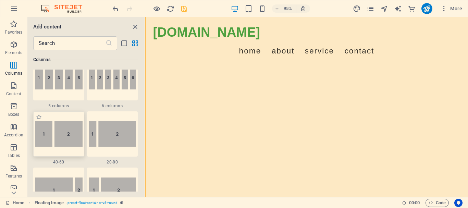
scroll to position [442, 0]
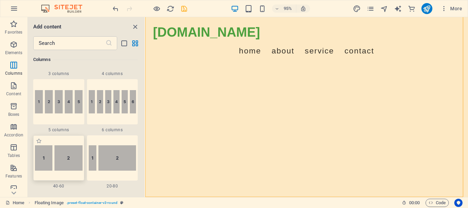
click at [68, 163] on img at bounding box center [59, 157] width 48 height 25
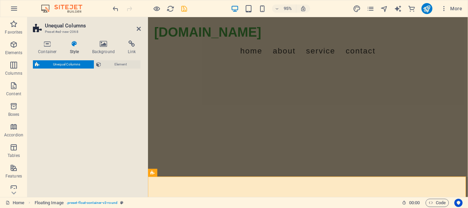
select select "%"
select select "rem"
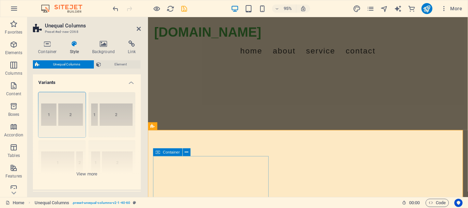
scroll to position [251, 0]
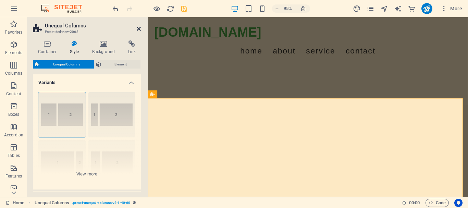
click at [137, 30] on icon at bounding box center [139, 28] width 4 height 5
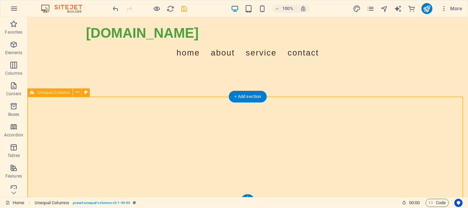
scroll to position [263, 0]
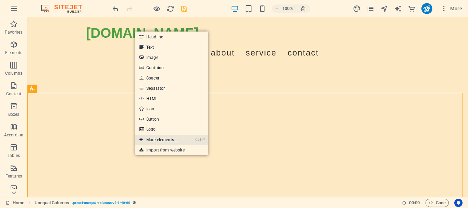
click at [182, 140] on link "Ctrl ⏎ More elements ..." at bounding box center [158, 140] width 47 height 10
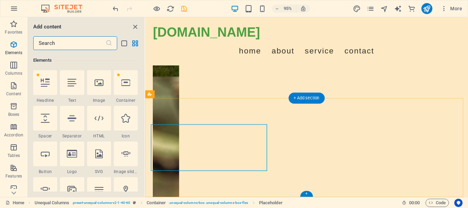
scroll to position [73, 0]
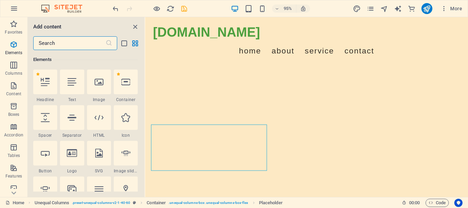
click at [47, 42] on input "text" at bounding box center [69, 43] width 72 height 14
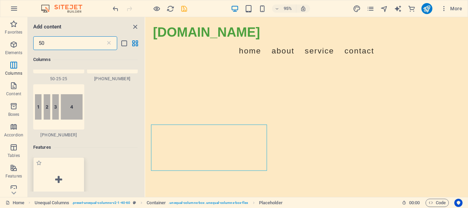
scroll to position [103, 0]
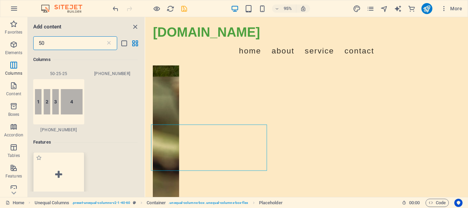
type input "50"
click at [61, 176] on icon at bounding box center [58, 174] width 7 height 9
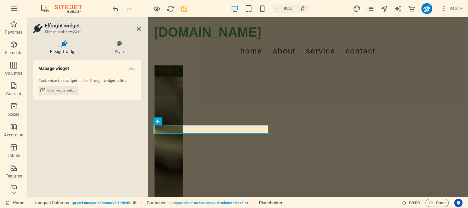
scroll to position [250, 0]
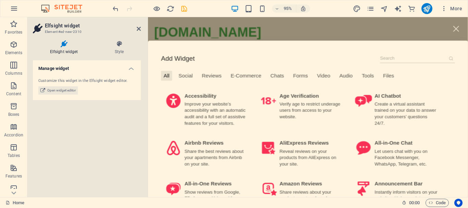
click at [420, 61] on input at bounding box center [431, 61] width 79 height 10
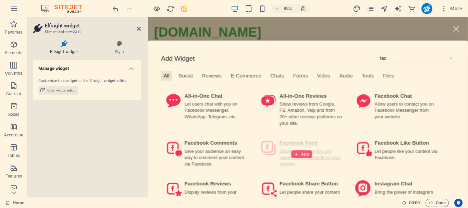
type input "fac"
click at [307, 160] on div at bounding box center [310, 161] width 22 height 8
